Goal: Task Accomplishment & Management: Use online tool/utility

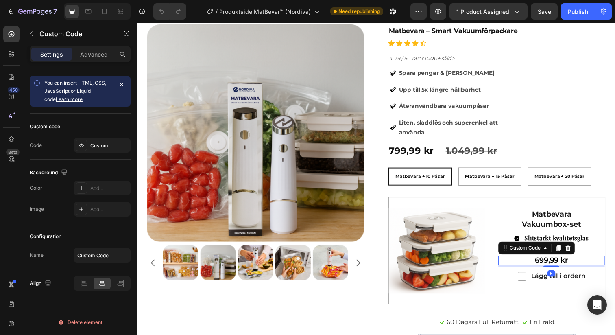
click at [554, 265] on span "699,99 kr" at bounding box center [560, 265] width 34 height 9
click at [104, 149] on div "Custom" at bounding box center [102, 145] width 57 height 15
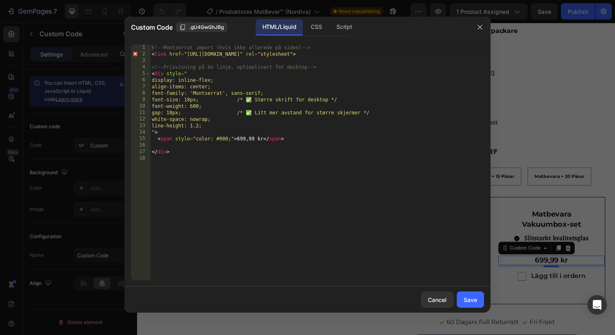
click at [245, 138] on div "<!-- Montserrat import (hvis ikke allerede på siden) --> < link href = "[URL][D…" at bounding box center [317, 168] width 334 height 249
click at [242, 140] on div "<!-- Montserrat import (hvis ikke allerede på siden) --> < link href = "[URL][D…" at bounding box center [317, 168] width 334 height 249
type textarea "<span style="color: #000;">649,99 kr</span>"
click at [465, 303] on div "Save" at bounding box center [470, 299] width 13 height 9
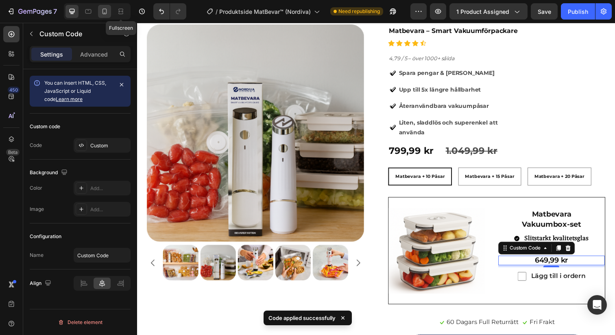
click at [107, 12] on icon at bounding box center [104, 11] width 8 height 8
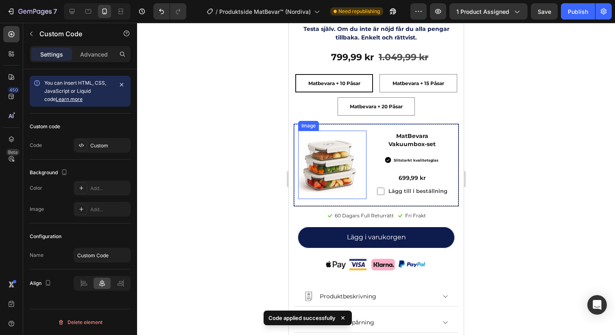
scroll to position [399, 0]
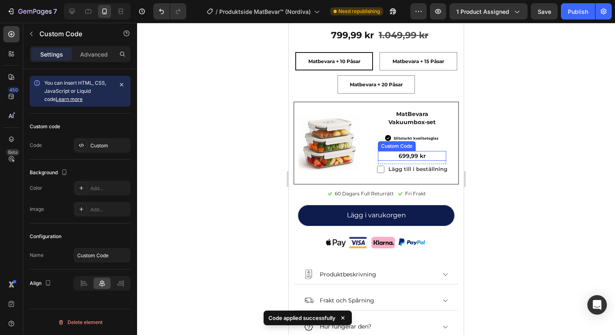
click at [427, 157] on div "699,99 kr" at bounding box center [411, 156] width 68 height 10
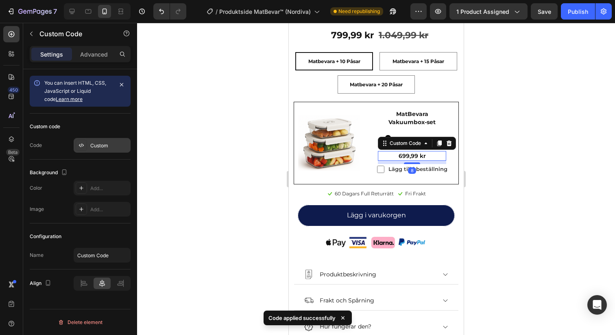
click at [107, 148] on div "Custom" at bounding box center [109, 145] width 38 height 7
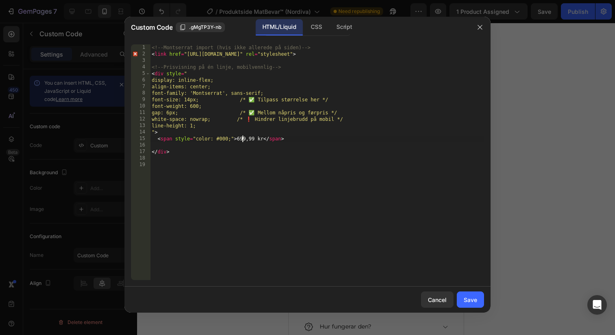
click at [243, 140] on div "<!-- Montserrat import (hvis ikke allerede på siden) --> < link href = "[URL][D…" at bounding box center [317, 168] width 334 height 249
type textarea "<span style="color: #000;">649,99 kr</span>"
click at [470, 299] on div "Save" at bounding box center [470, 299] width 13 height 9
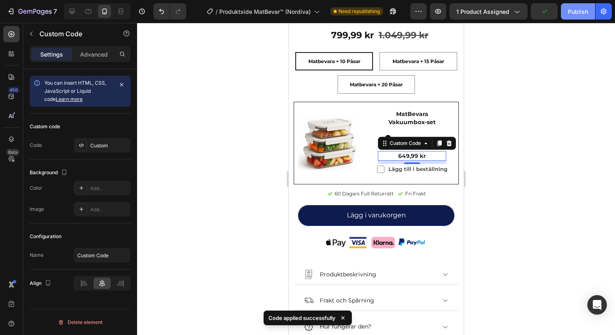
click at [577, 13] on div "Publish" at bounding box center [578, 11] width 20 height 9
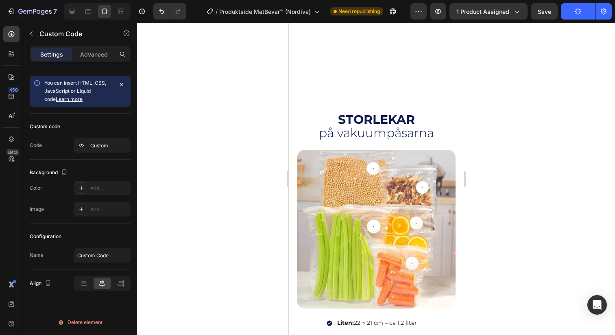
scroll to position [2751, 0]
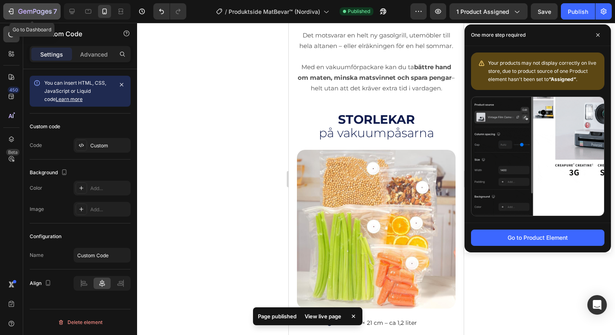
click at [9, 14] on icon "button" at bounding box center [11, 11] width 8 height 8
